Goal: Find specific page/section: Find specific page/section

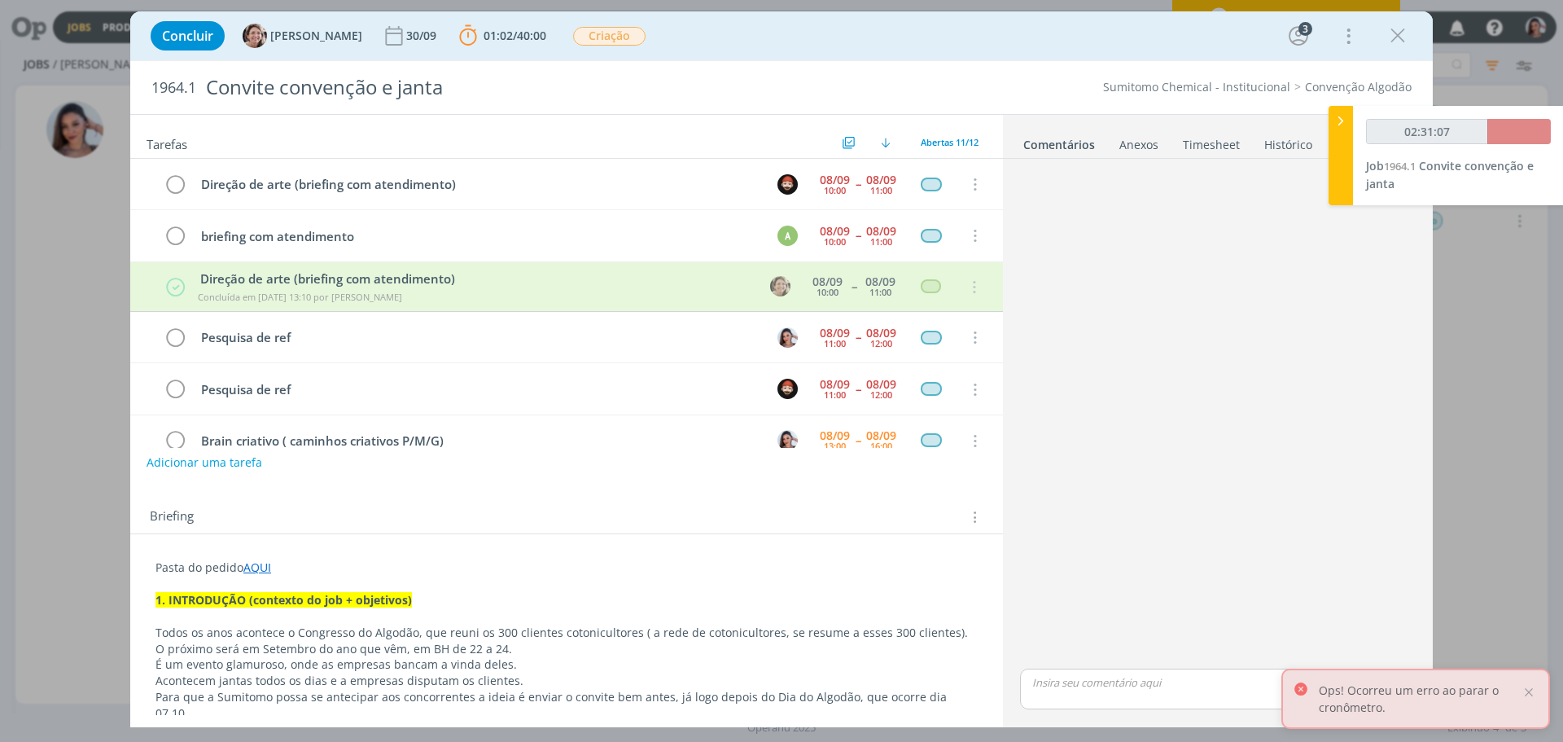
scroll to position [876, 0]
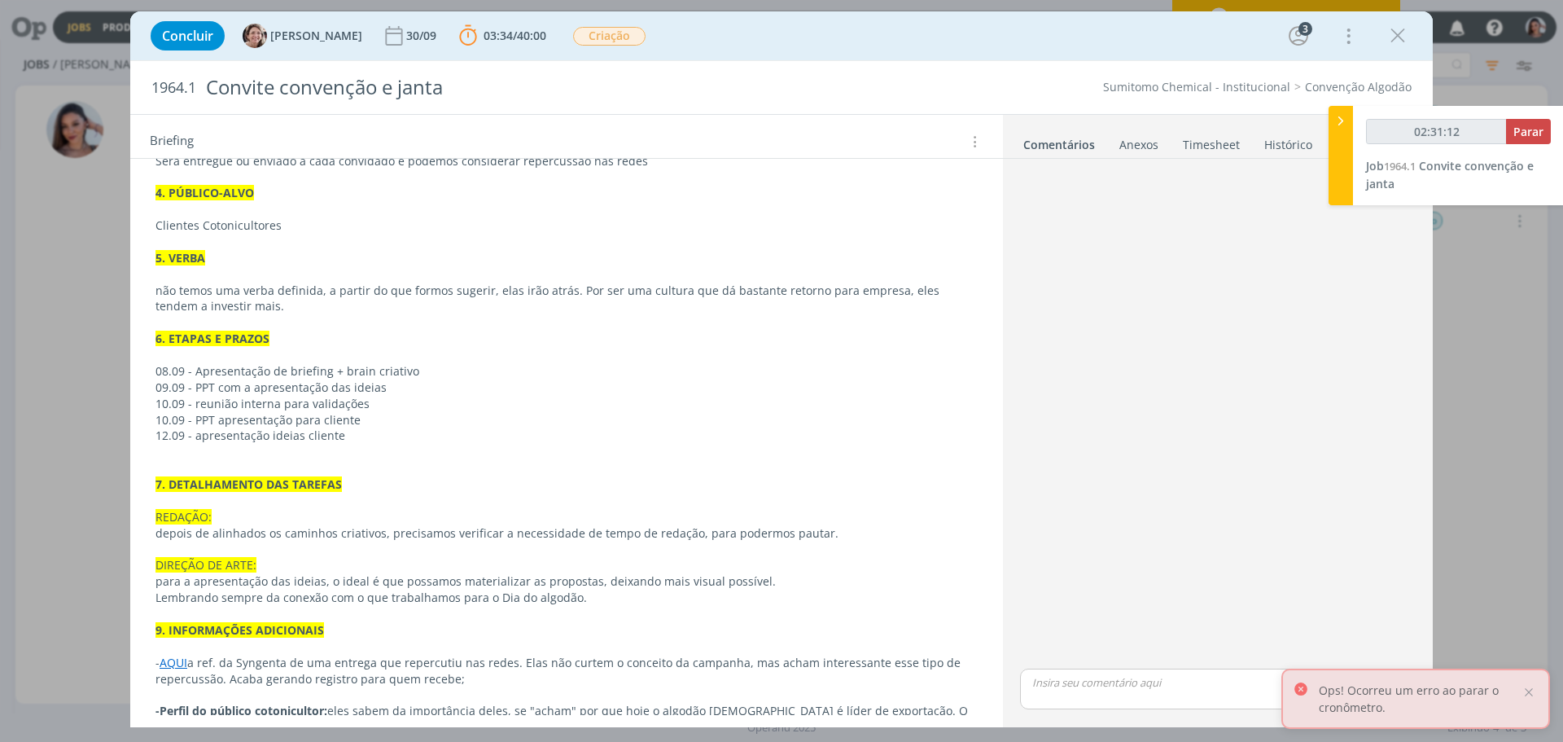
type input "02:32:00"
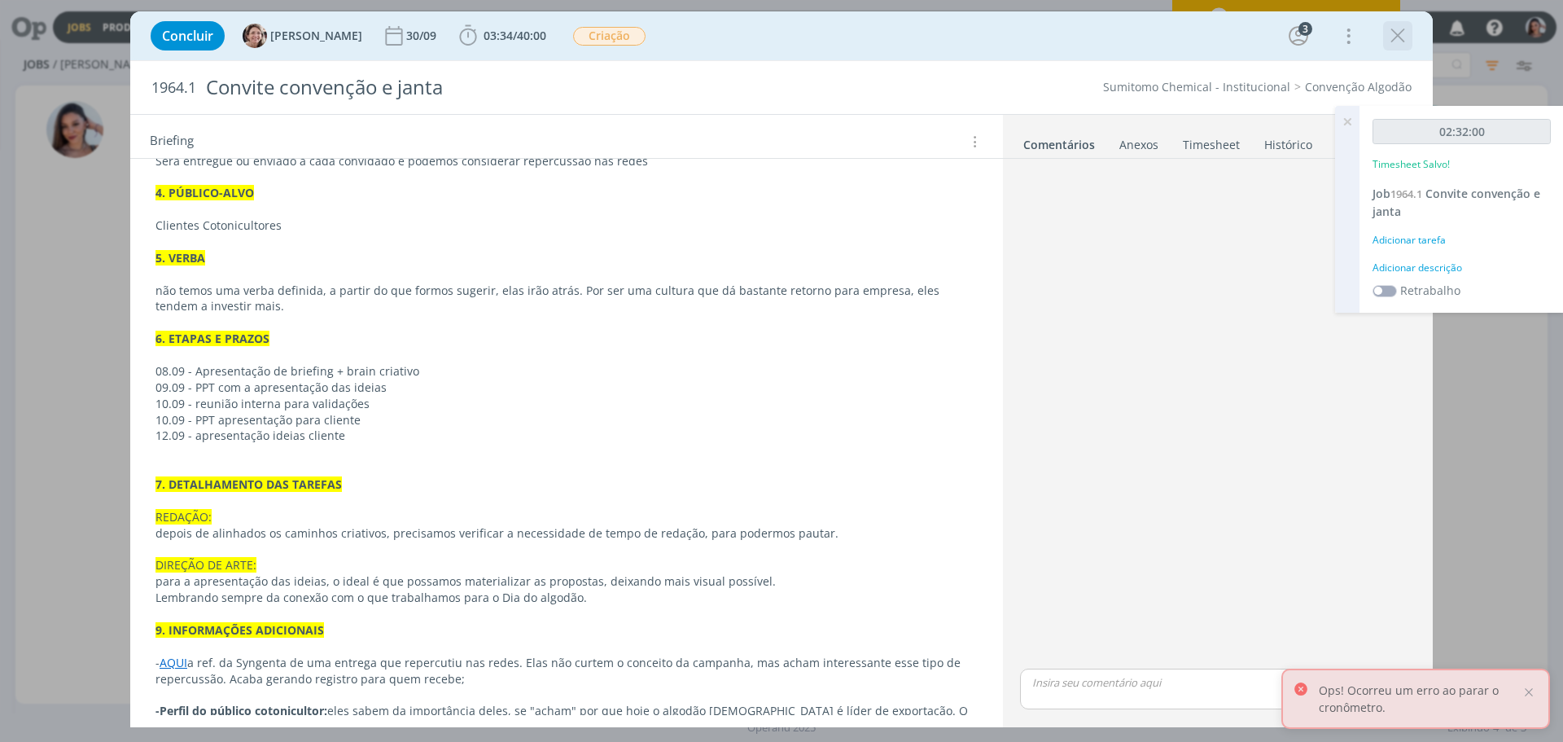
click at [1391, 33] on icon "dialog" at bounding box center [1397, 36] width 24 height 24
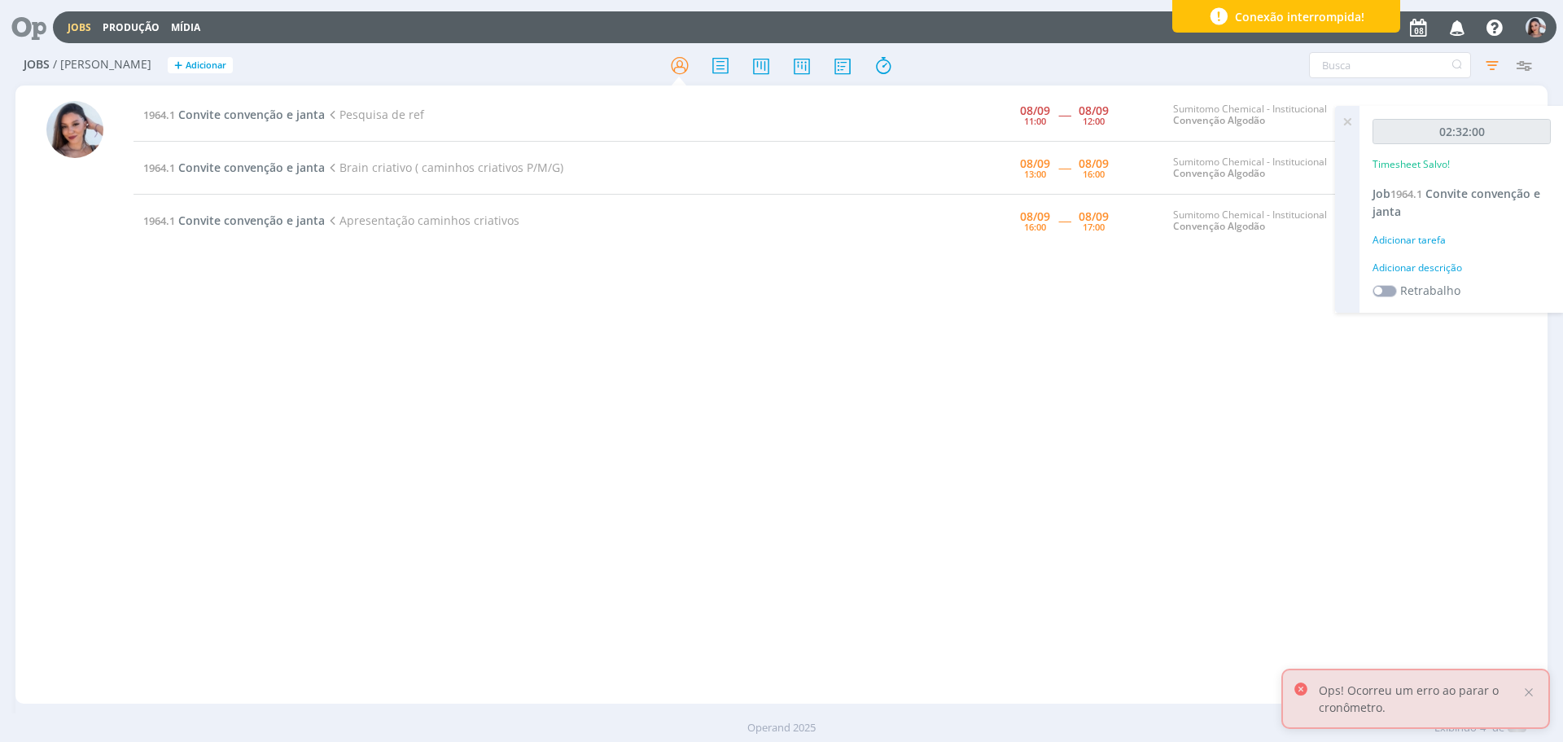
click at [1350, 121] on icon at bounding box center [1346, 122] width 29 height 32
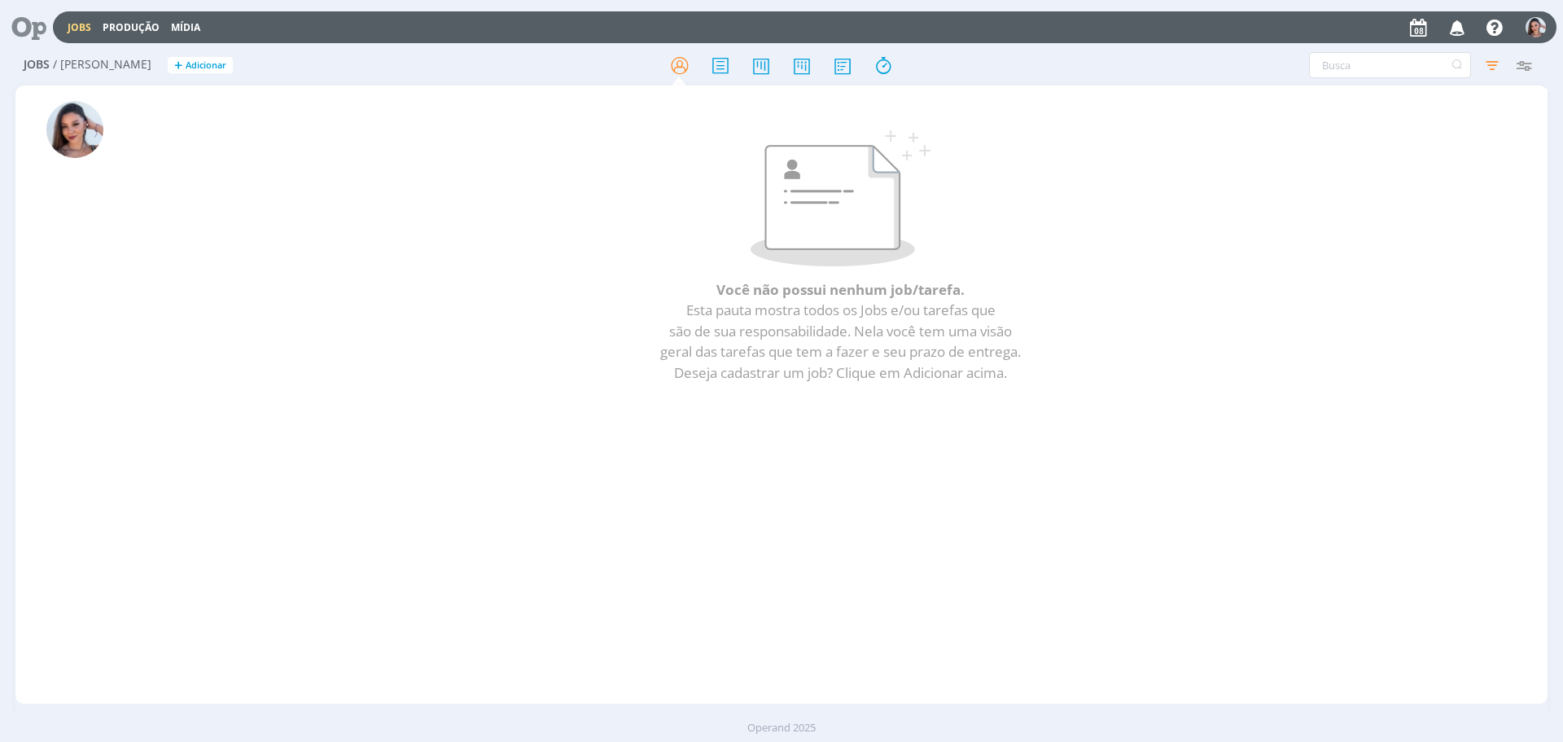
click at [28, 26] on icon at bounding box center [23, 27] width 33 height 32
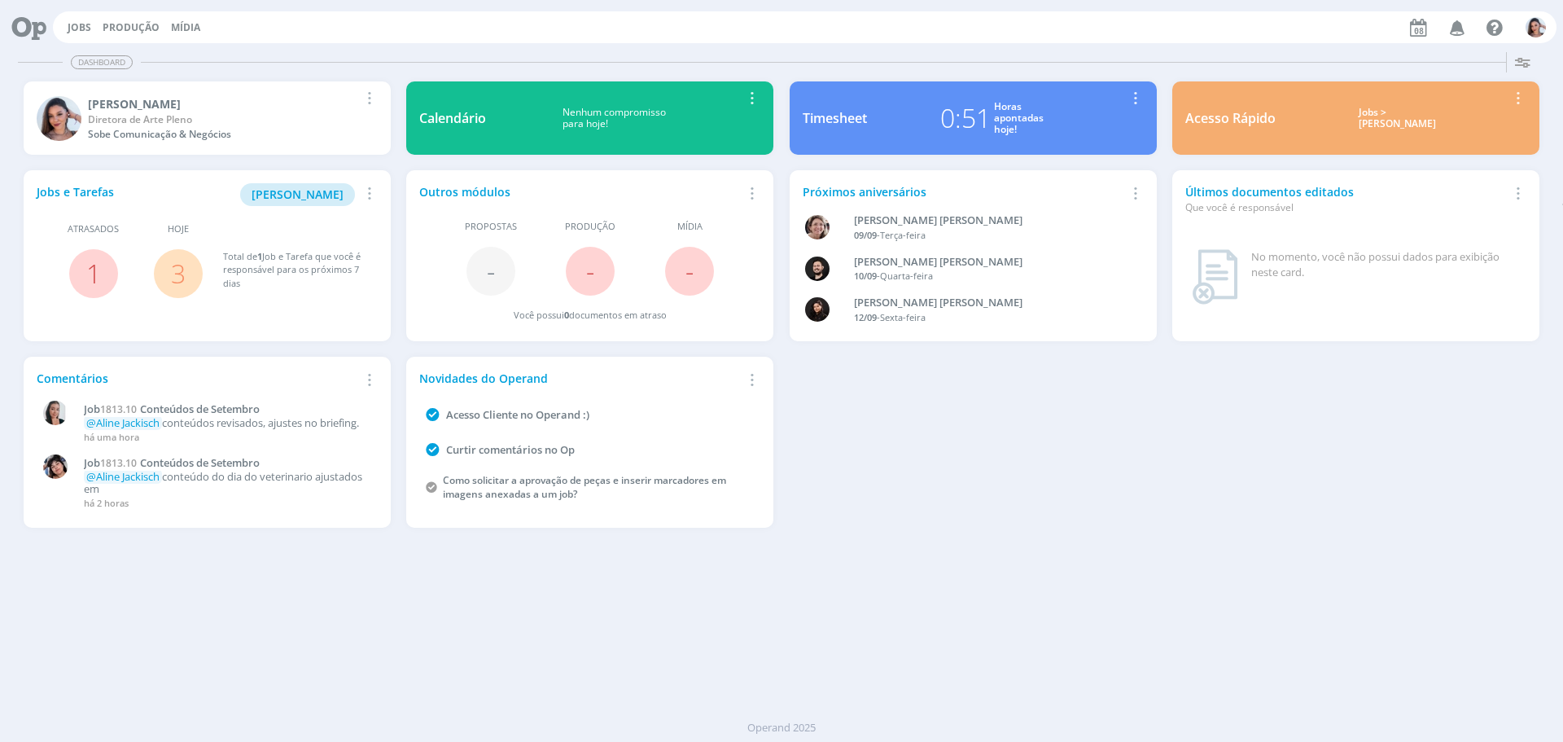
click at [177, 274] on link "3" at bounding box center [178, 273] width 15 height 35
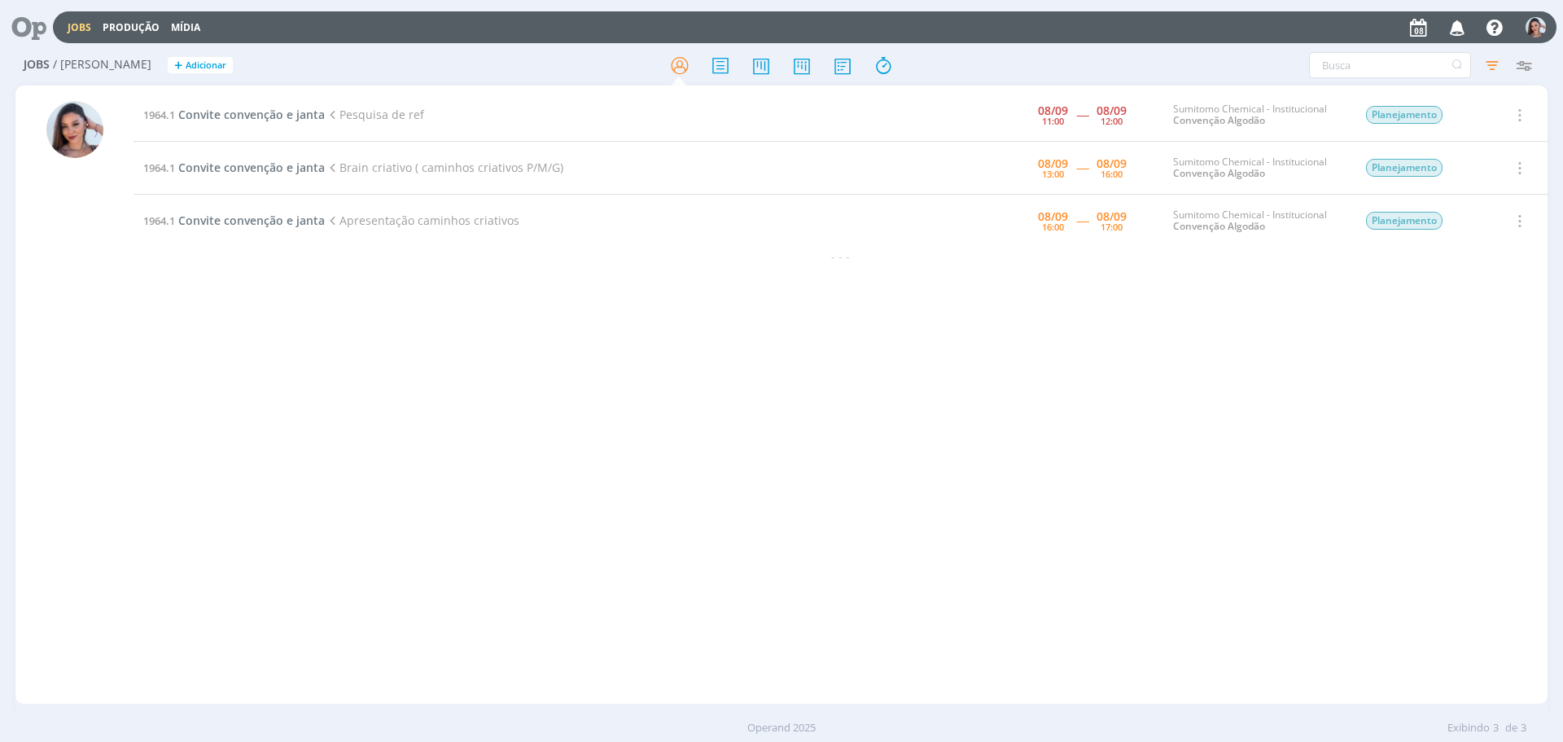
click at [16, 20] on icon at bounding box center [23, 27] width 33 height 32
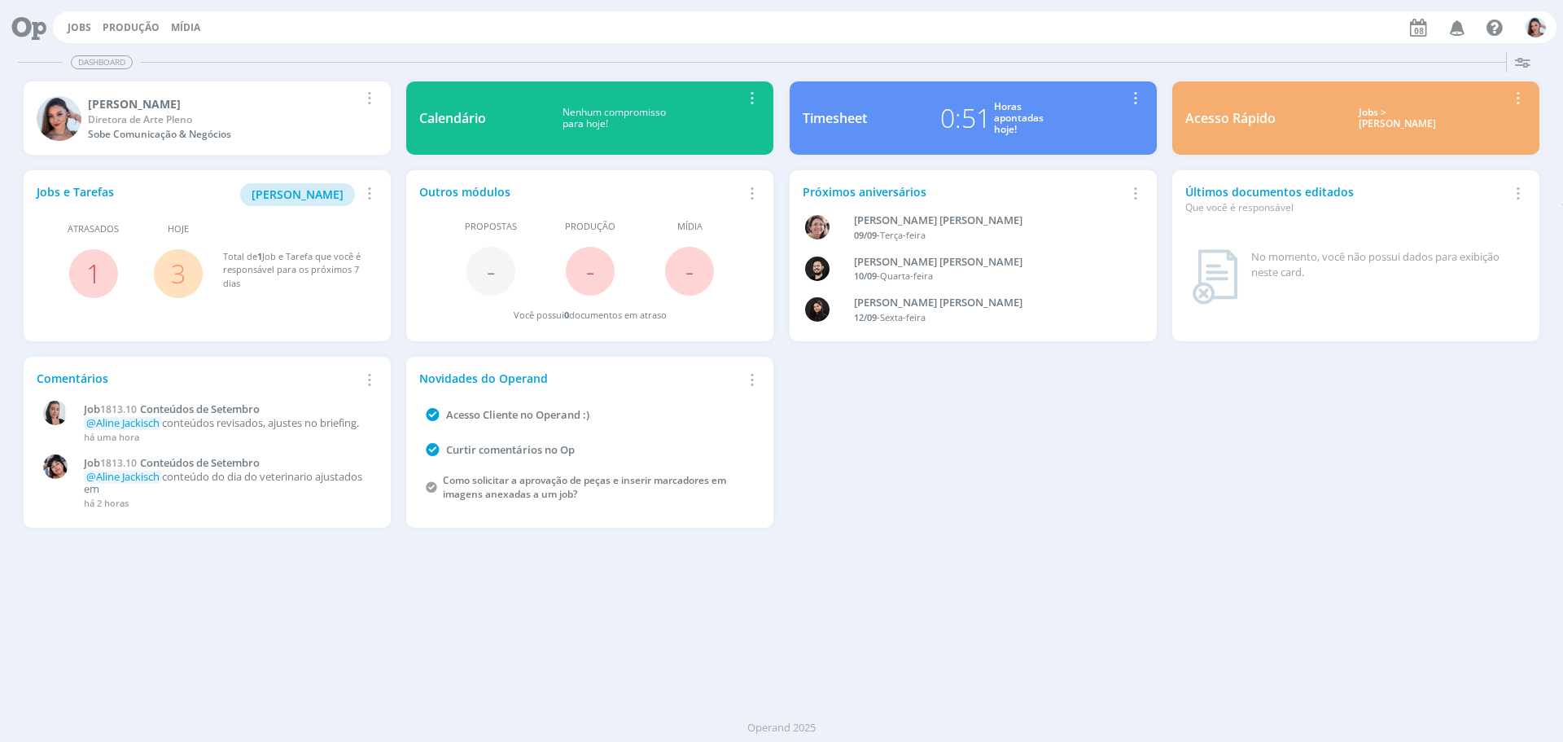
click at [182, 267] on link "3" at bounding box center [178, 273] width 15 height 35
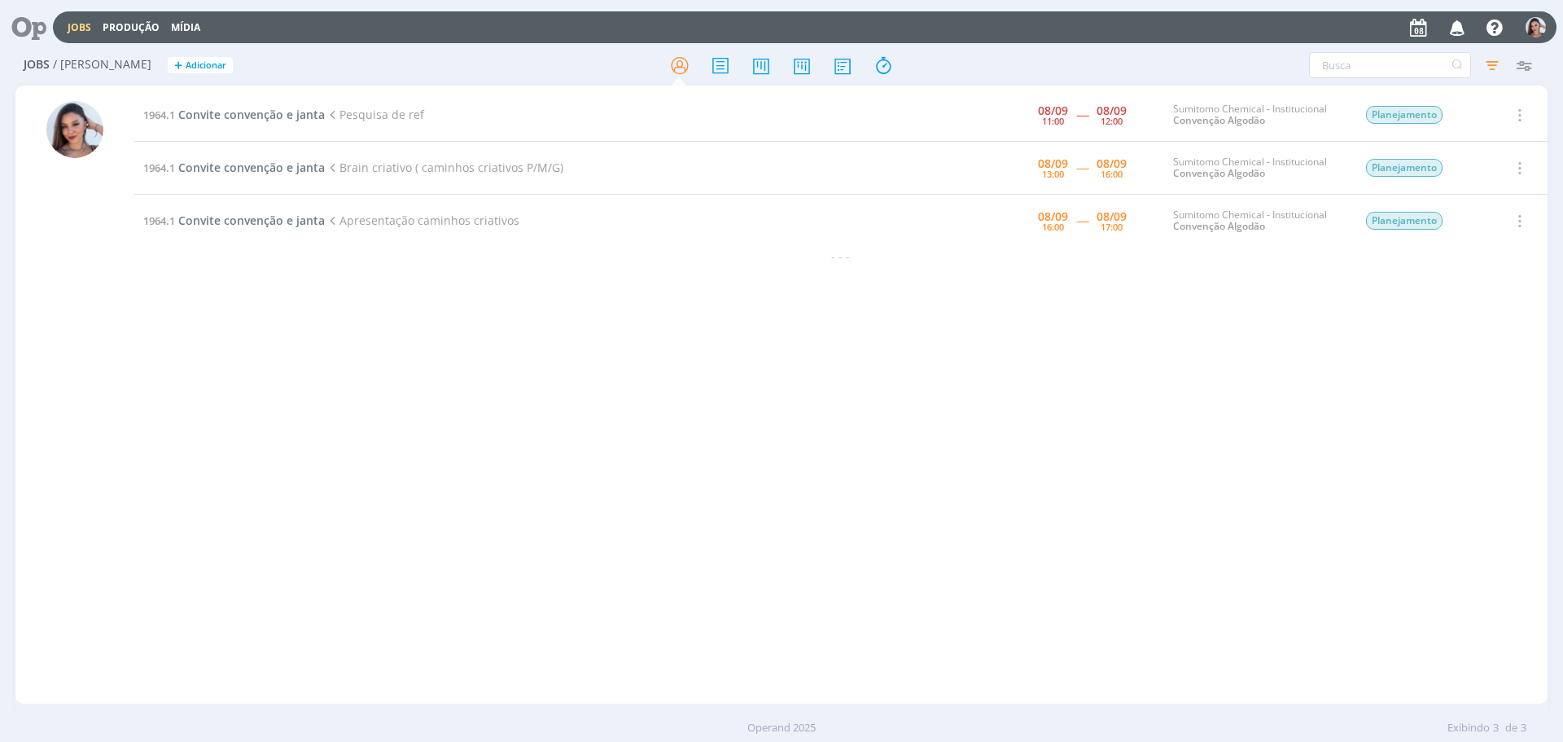
click at [1356, 473] on div "1964.1 Convite convenção e janta Pesquisa de ref [DATE] 11:00 ----- [DATE] 12:0…" at bounding box center [840, 394] width 1414 height 611
